Goal: Task Accomplishment & Management: Use online tool/utility

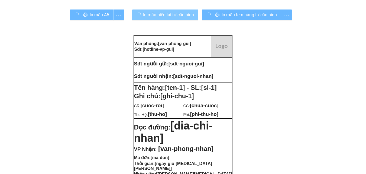
click at [172, 16] on span "In mẫu biên lai tự cấu hình" at bounding box center [168, 14] width 51 height 7
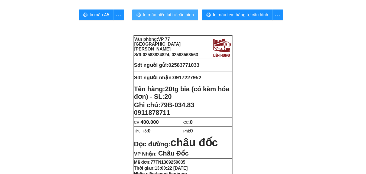
click at [172, 16] on span "In mẫu biên lai tự cấu hình" at bounding box center [168, 14] width 51 height 7
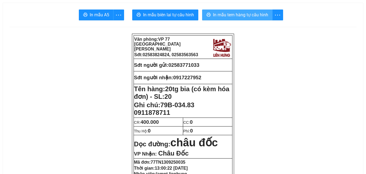
click at [227, 19] on button "In mẫu tem hàng tự cấu hình" at bounding box center [237, 14] width 70 height 11
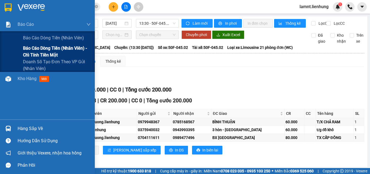
click at [30, 54] on span "Báo cáo dòng tiền (nhân viên) - chỉ tính tiền mặt" at bounding box center [57, 52] width 68 height 14
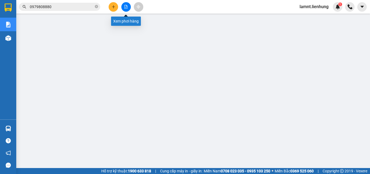
click at [125, 6] on icon "file-add" at bounding box center [126, 7] width 4 height 4
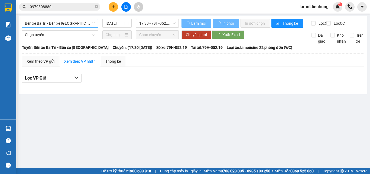
click at [55, 26] on span "Bến xe Ba Tri - Bến xe [GEOGRAPHIC_DATA]" at bounding box center [60, 23] width 70 height 8
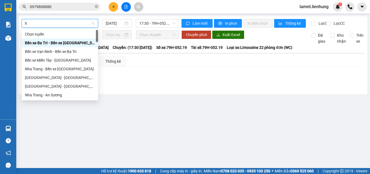
type input "hô"
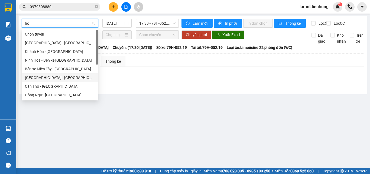
scroll to position [43, 0]
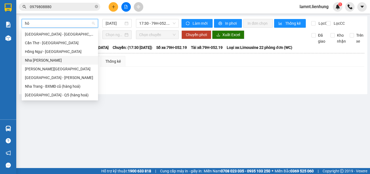
click at [60, 57] on div "Nha [PERSON_NAME]" at bounding box center [60, 60] width 70 height 6
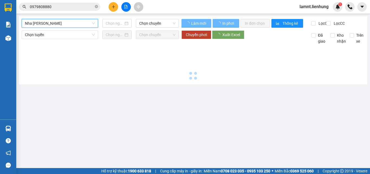
type input "[DATE]"
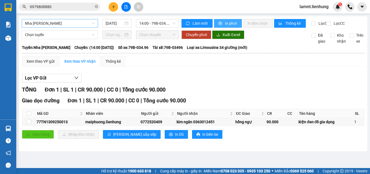
click at [226, 21] on span "In phơi" at bounding box center [231, 23] width 12 height 6
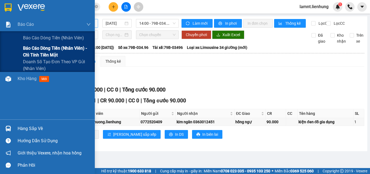
click at [18, 50] on div "Báo cáo dòng tiền (nhân viên) - chỉ tính tiền mặt" at bounding box center [47, 52] width 95 height 14
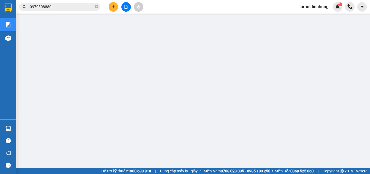
click at [318, 6] on span "lamnt.lienhung" at bounding box center [314, 6] width 38 height 7
click at [308, 18] on span "Đăng xuất" at bounding box center [316, 17] width 27 height 6
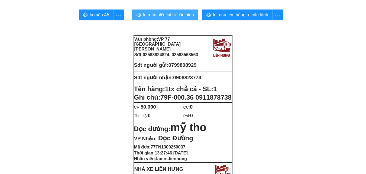
click at [173, 16] on span "In mẫu biên lai tự cấu hình" at bounding box center [168, 14] width 51 height 7
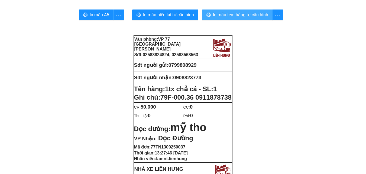
click at [246, 19] on button "In mẫu tem hàng tự cấu hình" at bounding box center [237, 14] width 70 height 11
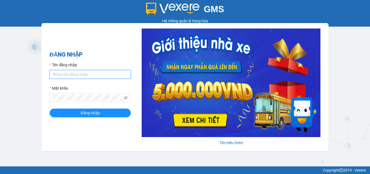
click at [61, 75] on input "Tên đăng nhập" at bounding box center [90, 74] width 81 height 9
type input "hanh.lienhung"
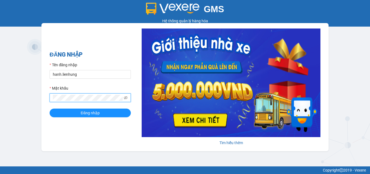
click at [50, 108] on button "Đăng nhập" at bounding box center [90, 112] width 81 height 9
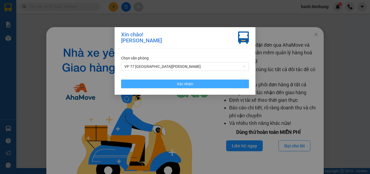
click at [213, 84] on button "Xác nhận" at bounding box center [185, 83] width 128 height 9
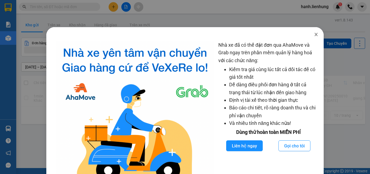
click at [315, 35] on icon "close" at bounding box center [316, 34] width 3 height 3
